Goal: Communication & Community: Connect with others

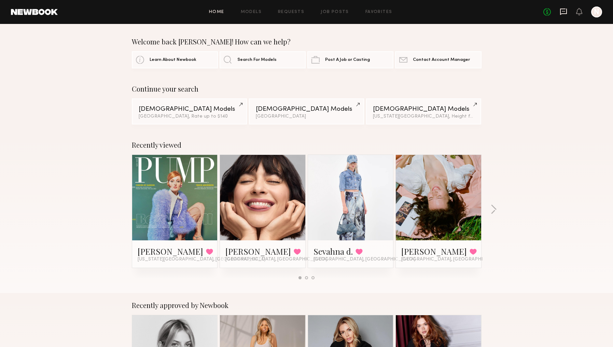
click at [565, 13] on icon at bounding box center [563, 12] width 7 height 6
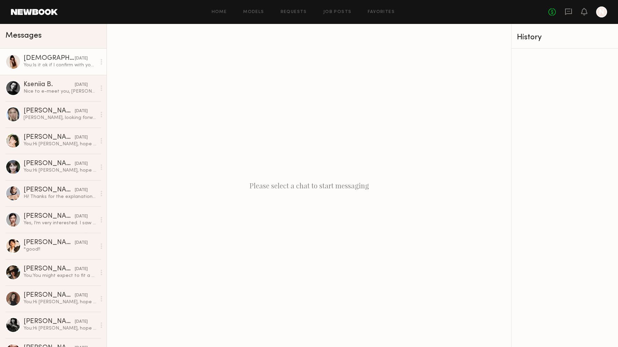
click at [60, 53] on link "Thais M. 08/11/2025 You: Is it ok if I confirm with you the fitting day by Thur…" at bounding box center [53, 62] width 107 height 26
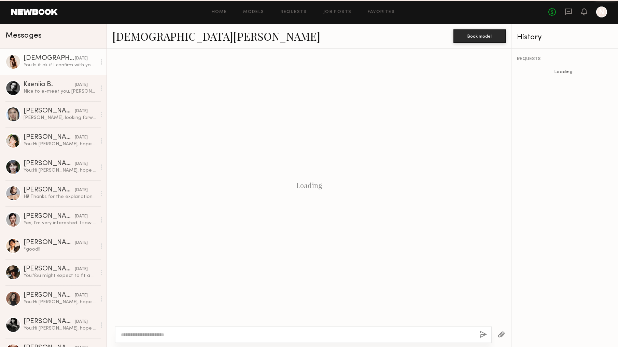
scroll to position [313, 0]
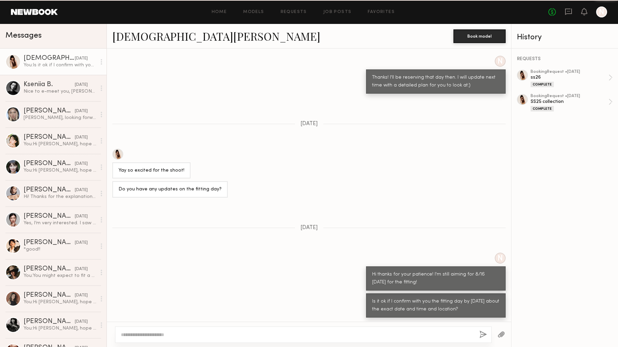
click at [124, 33] on link "Thais M." at bounding box center [216, 36] width 208 height 15
